Goal: Navigation & Orientation: Find specific page/section

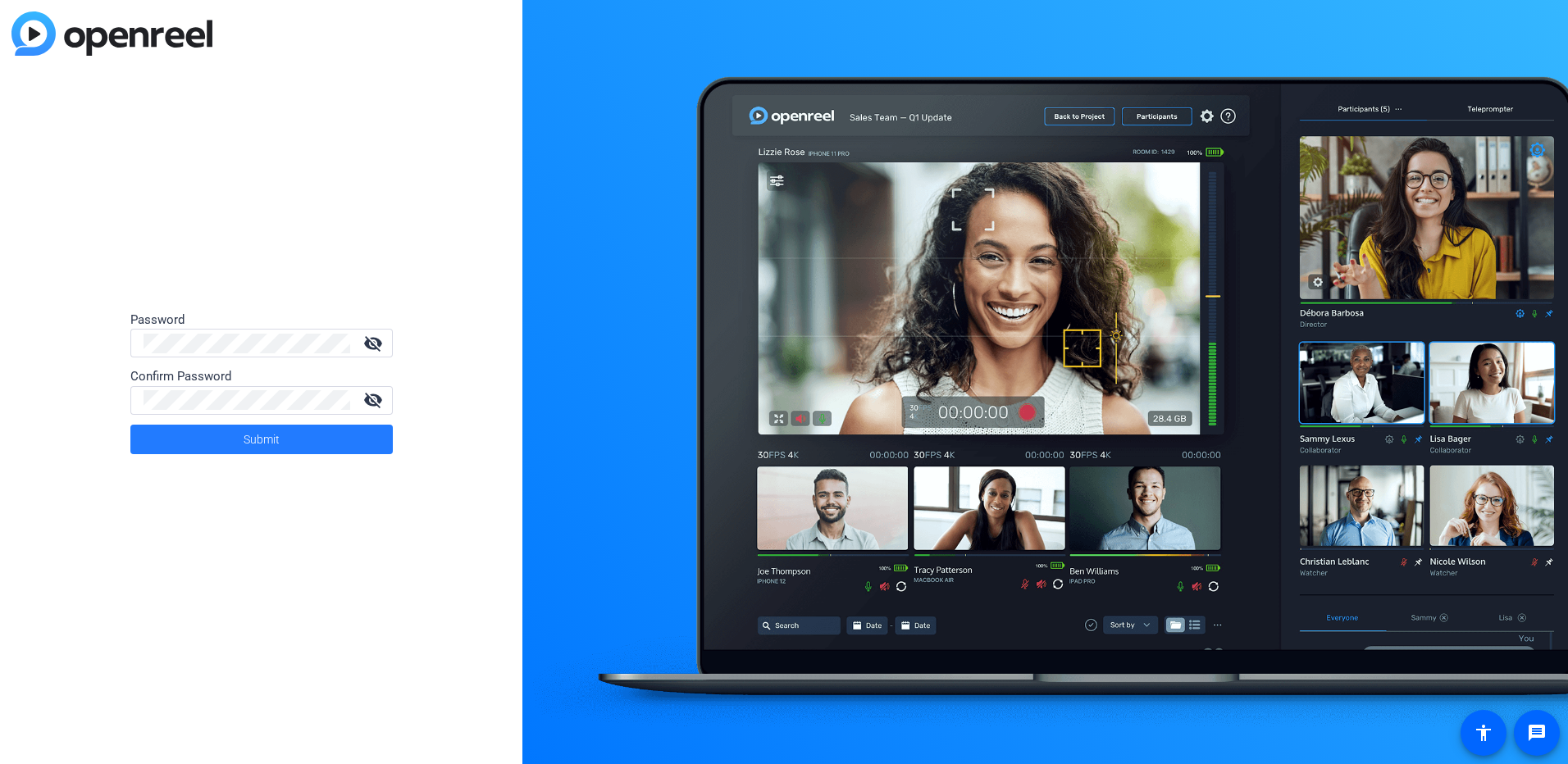
click at [327, 436] on span at bounding box center [261, 438] width 262 height 39
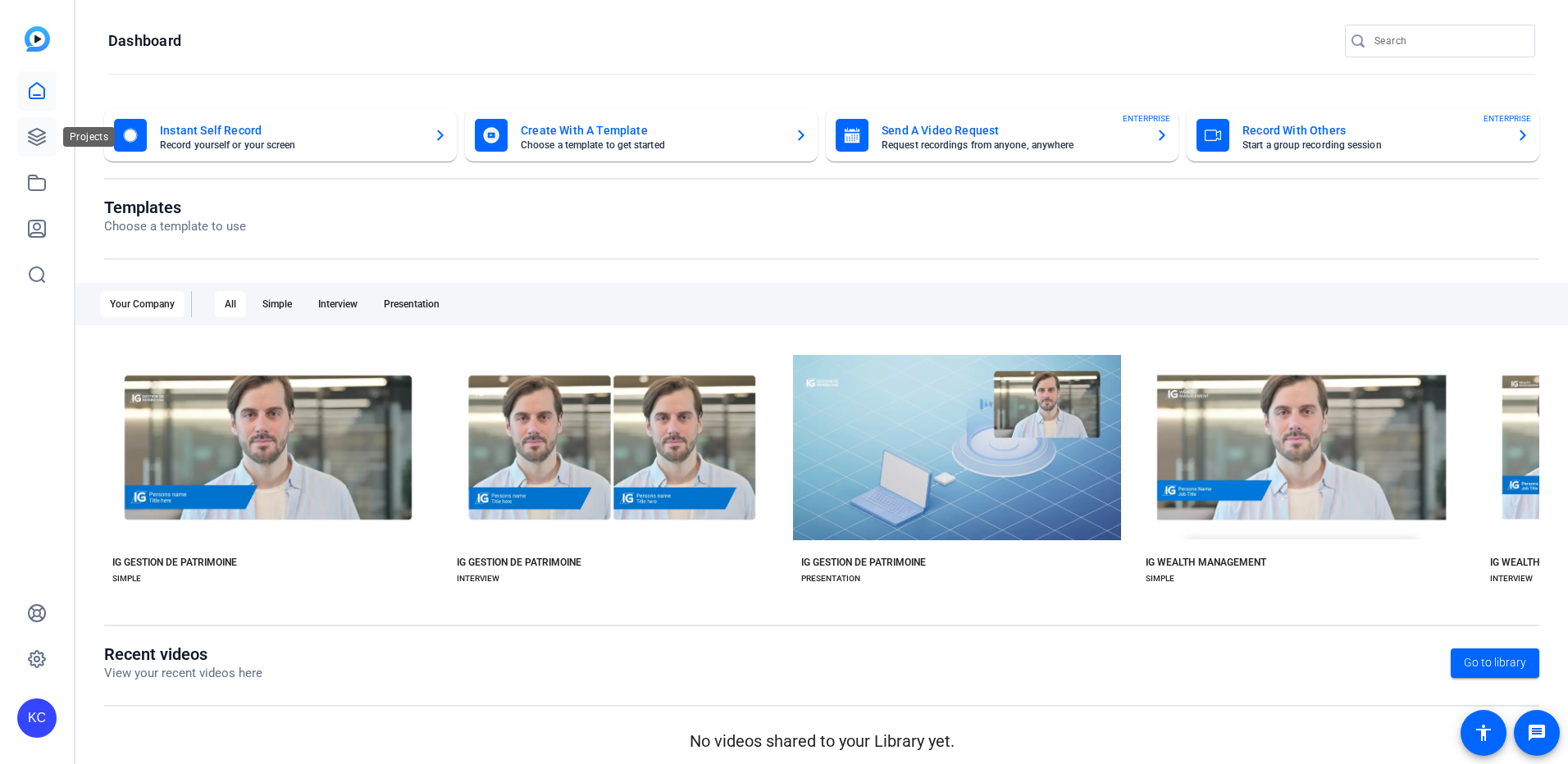
click at [28, 146] on icon at bounding box center [36, 136] width 20 height 20
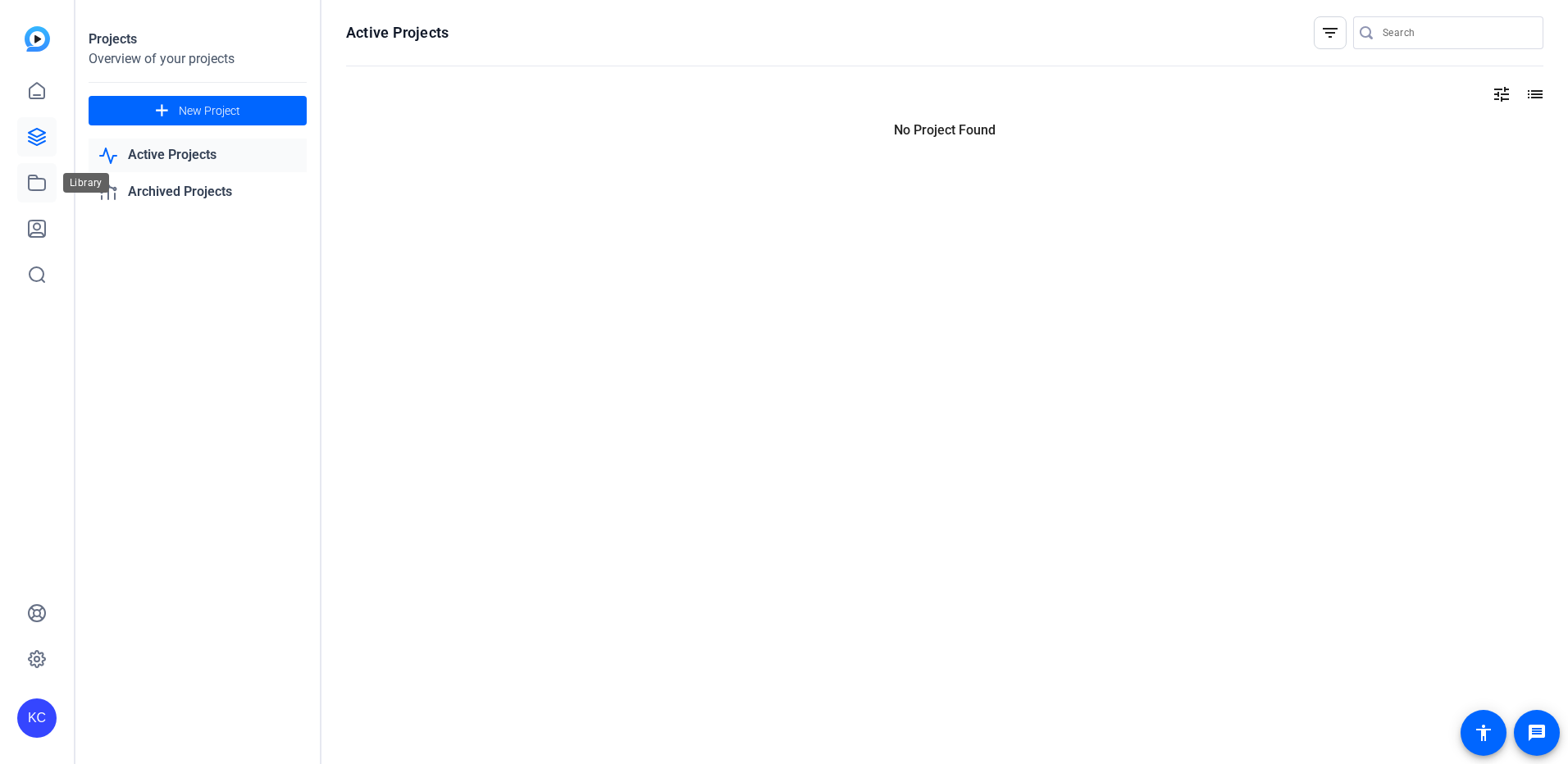
click at [42, 172] on link at bounding box center [36, 182] width 39 height 39
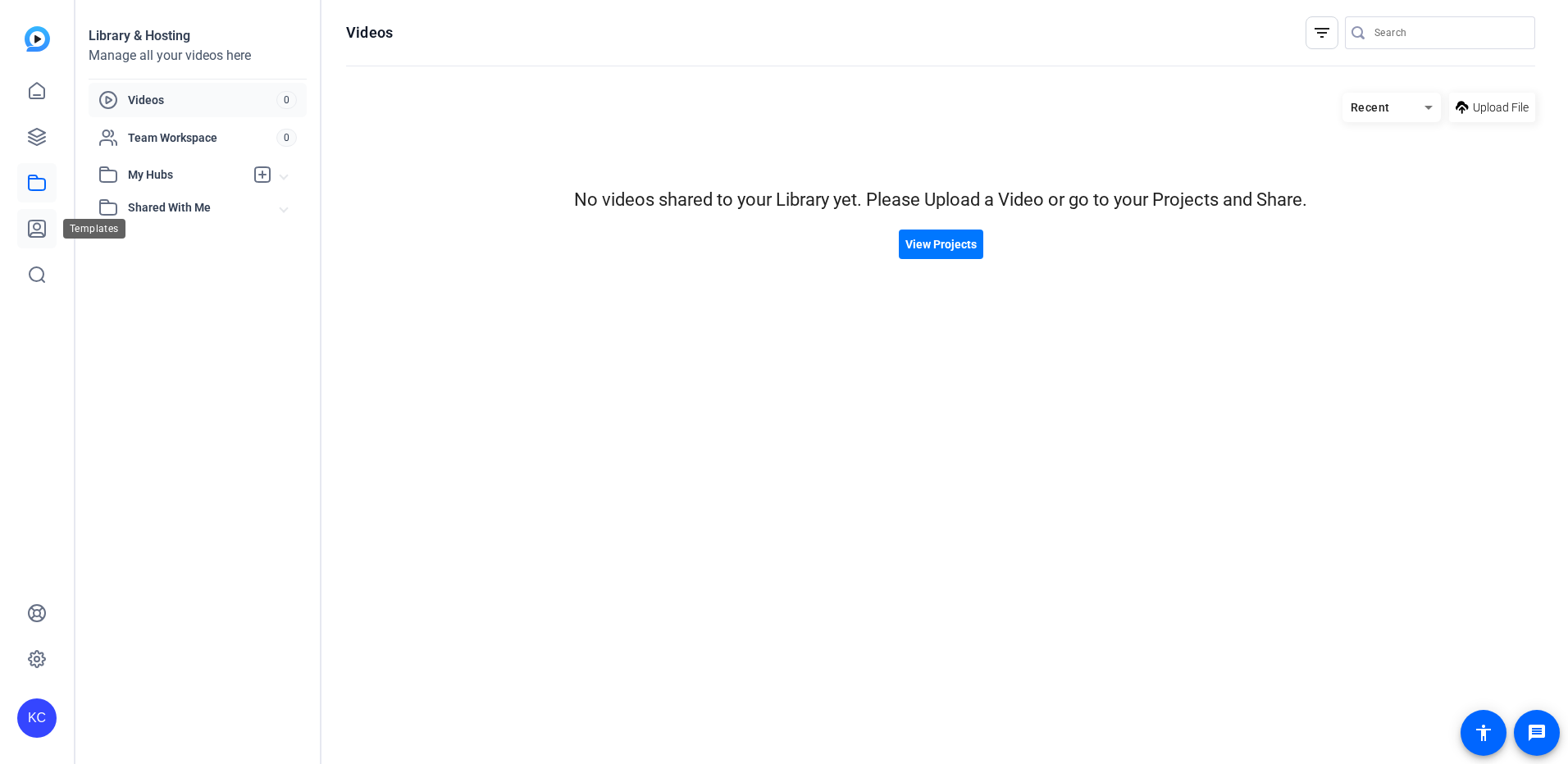
click at [32, 233] on icon at bounding box center [36, 228] width 16 height 16
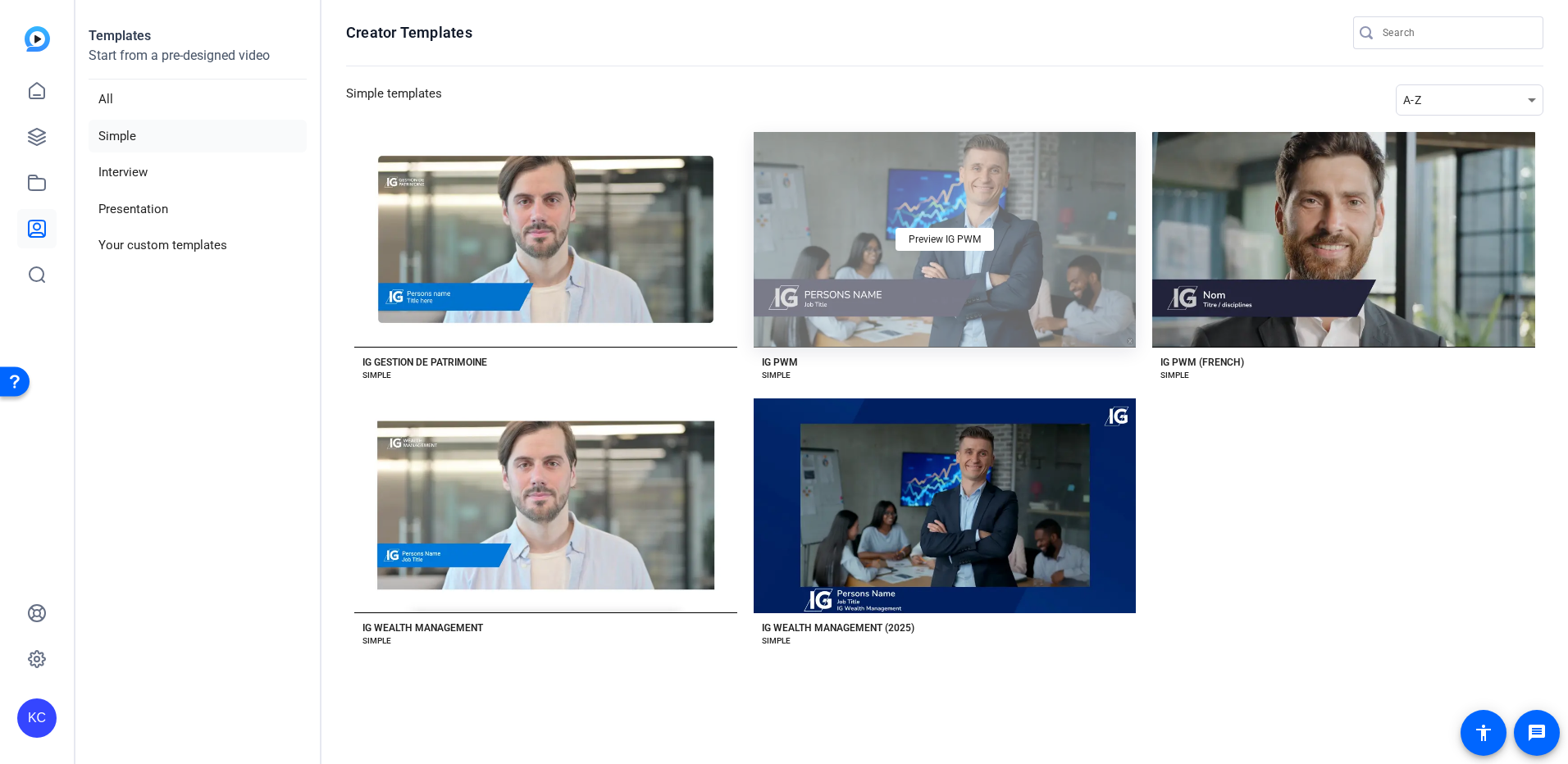
click at [981, 292] on div "Preview IG PWM" at bounding box center [945, 239] width 383 height 215
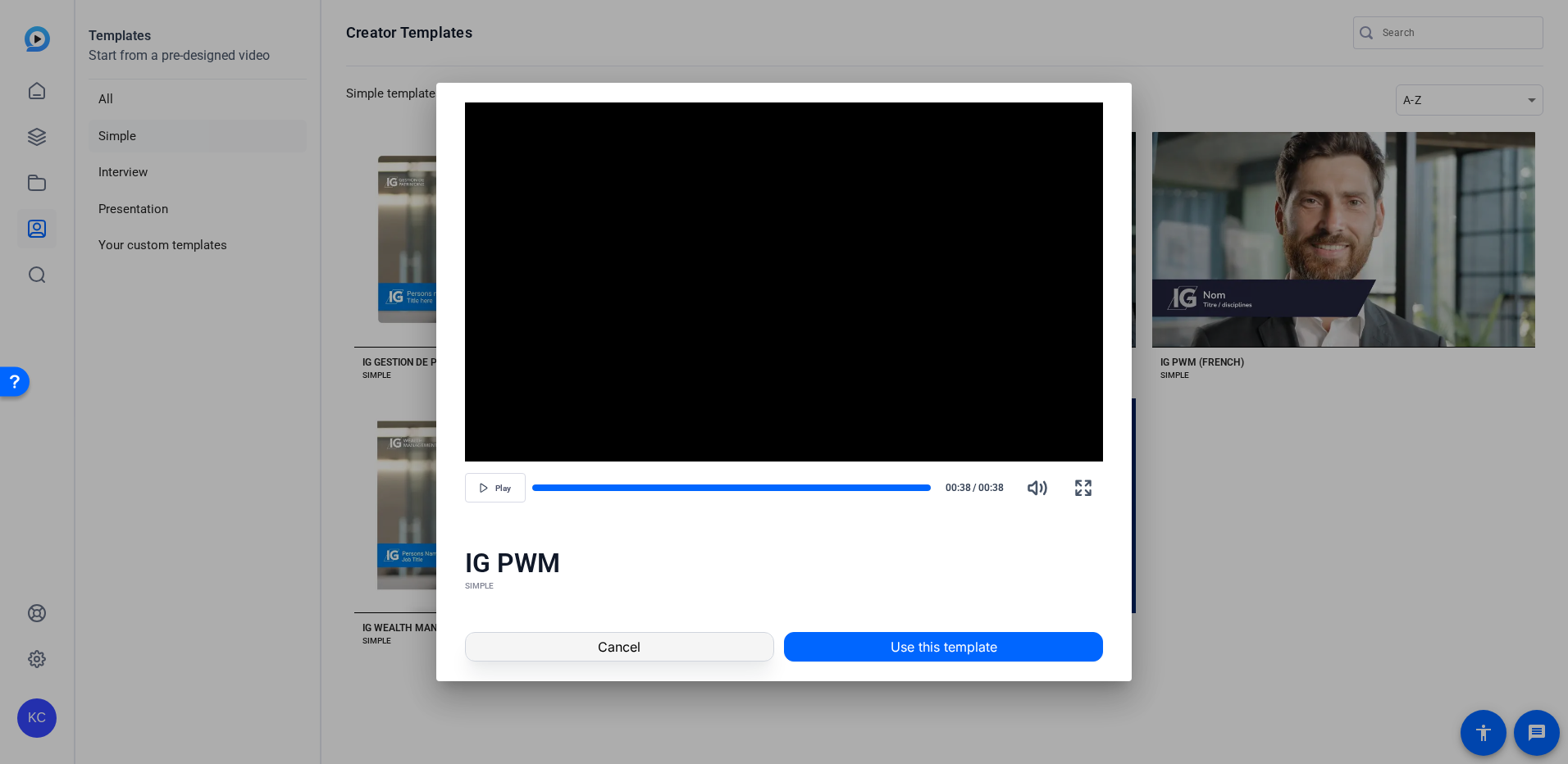
click at [701, 639] on span at bounding box center [620, 646] width 308 height 39
